Goal: Task Accomplishment & Management: Use online tool/utility

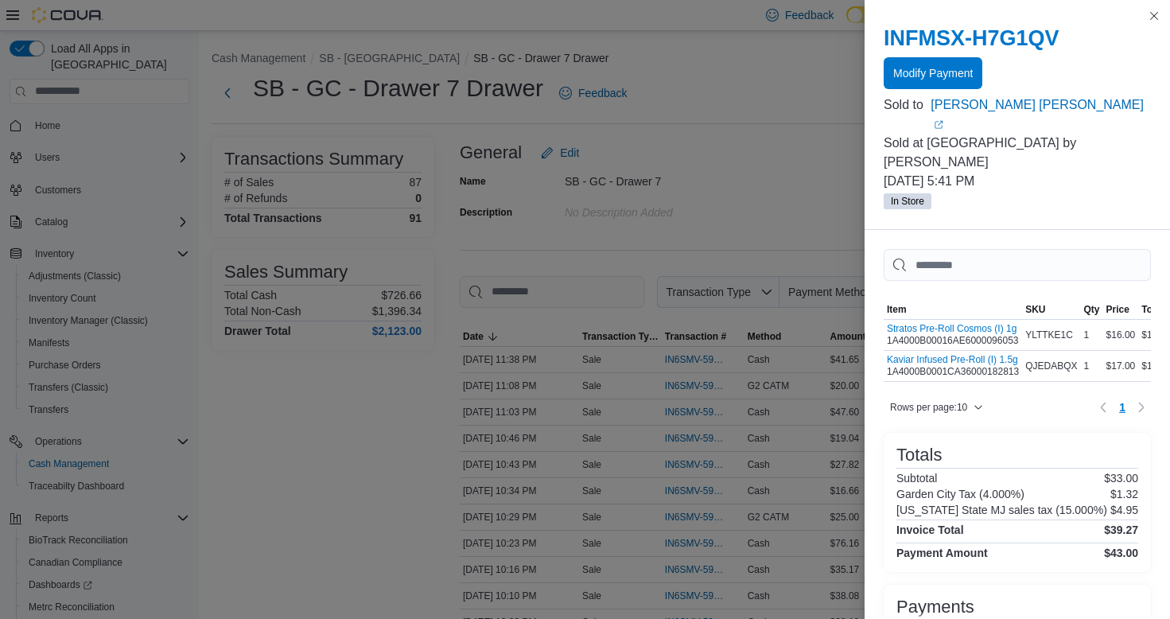
scroll to position [954, 0]
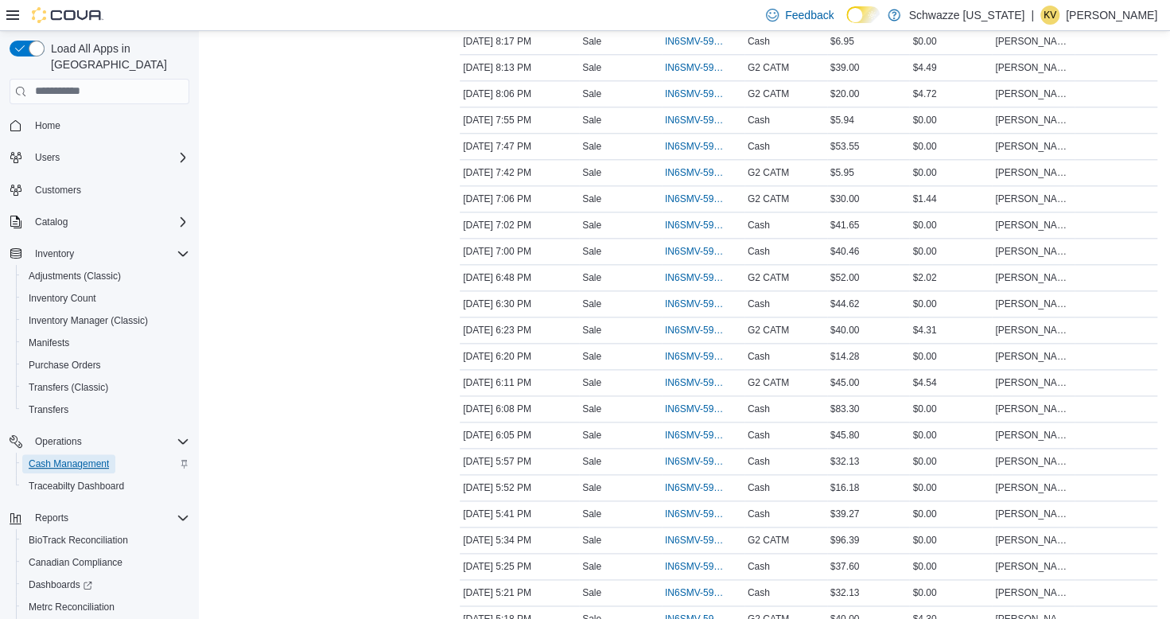
click at [83, 457] on span "Cash Management" at bounding box center [69, 463] width 80 height 13
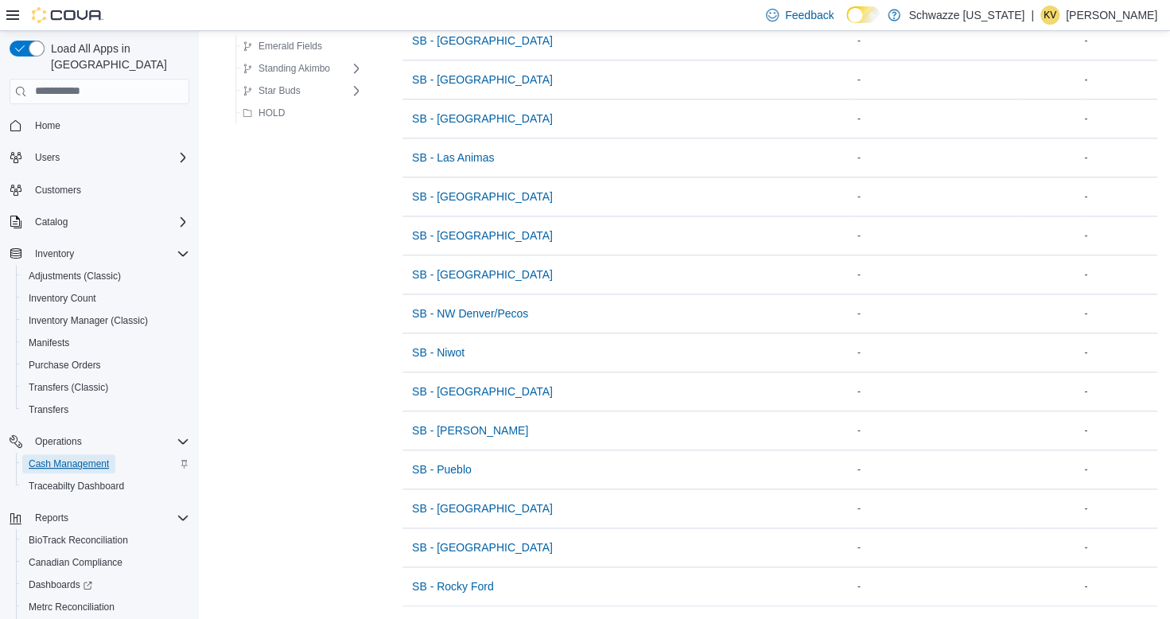
scroll to position [893, 0]
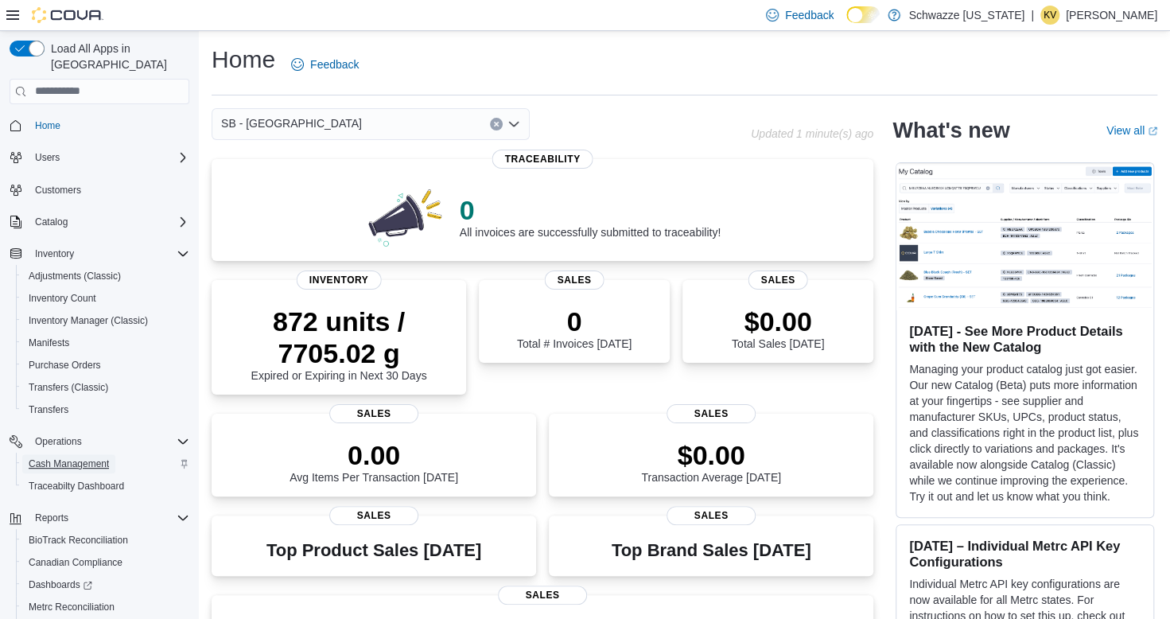
click at [92, 457] on span "Cash Management" at bounding box center [69, 463] width 80 height 13
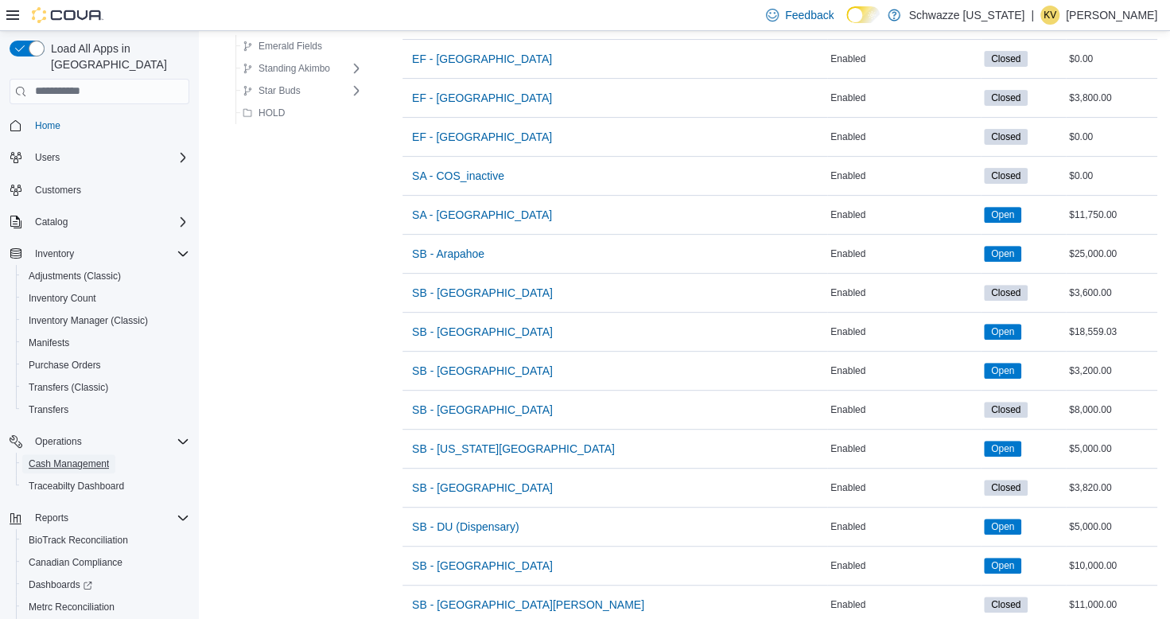
scroll to position [398, 0]
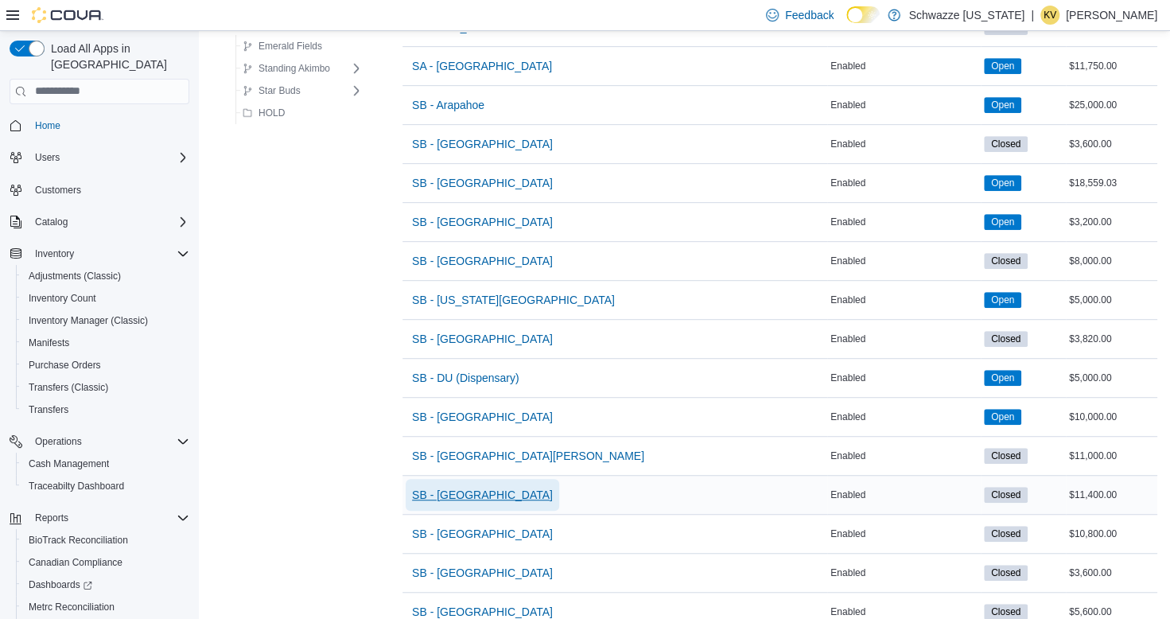
click at [477, 493] on span "SB - [GEOGRAPHIC_DATA]" at bounding box center [482, 495] width 141 height 16
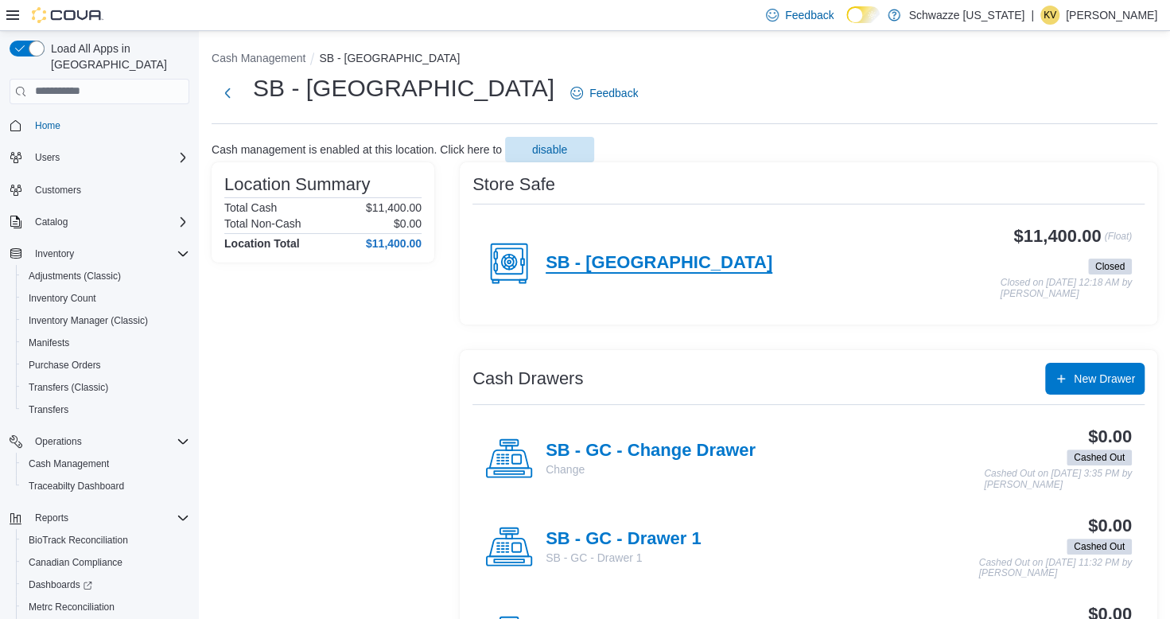
click at [620, 258] on h4 "SB - [GEOGRAPHIC_DATA]" at bounding box center [659, 263] width 227 height 21
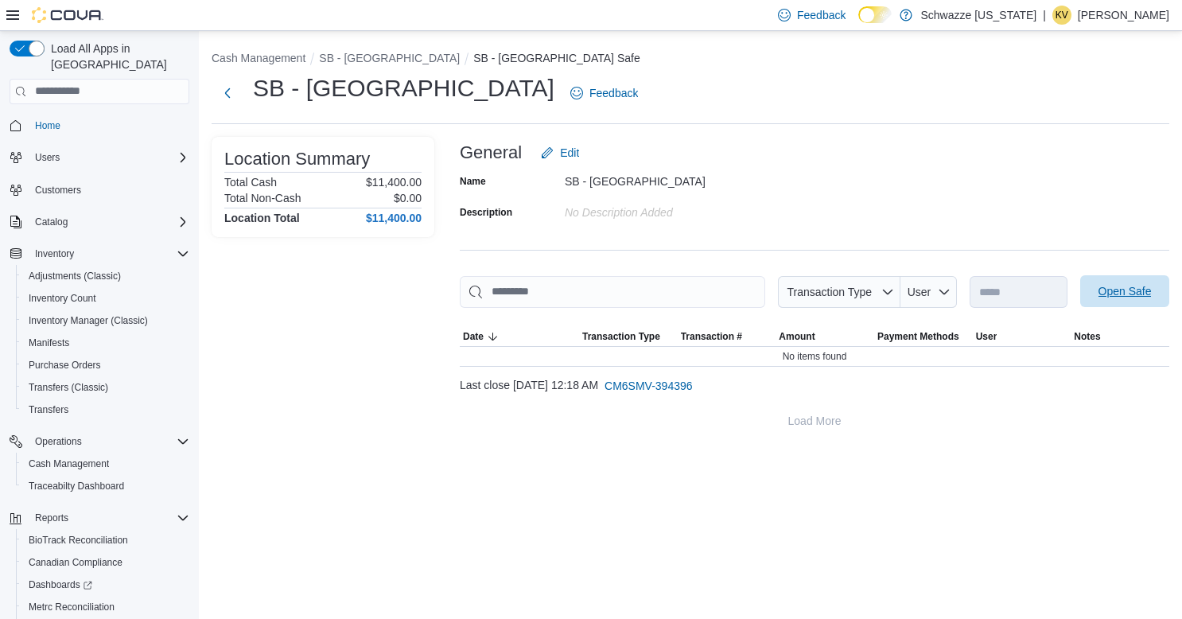
click at [1147, 294] on span "Open Safe" at bounding box center [1124, 291] width 53 height 16
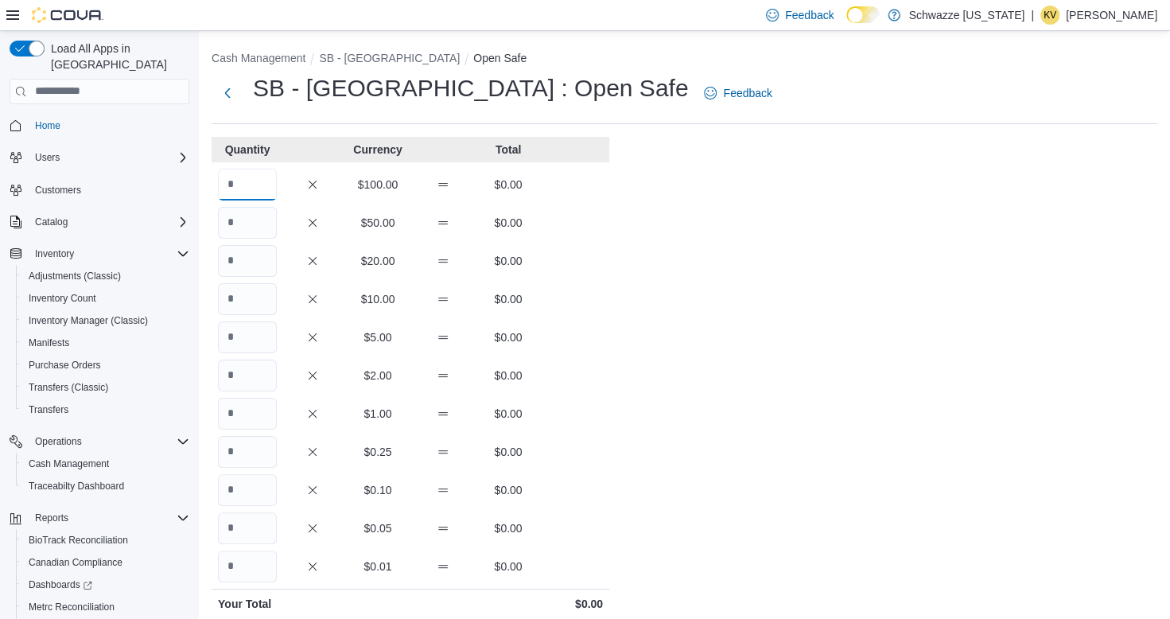
click at [252, 184] on input "Quantity" at bounding box center [247, 185] width 59 height 32
type input "***"
